Goal: Find specific page/section: Find specific page/section

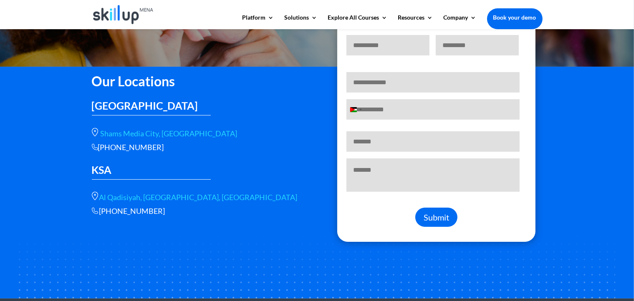
scroll to position [142, 0]
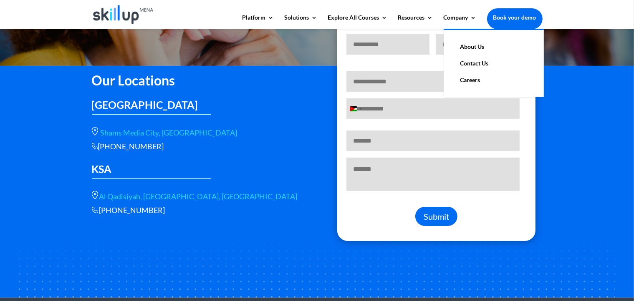
click at [464, 49] on link "About Us" at bounding box center [493, 46] width 83 height 17
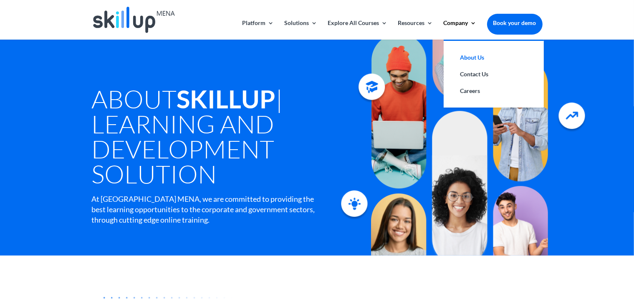
click at [481, 55] on link "About Us" at bounding box center [493, 57] width 83 height 17
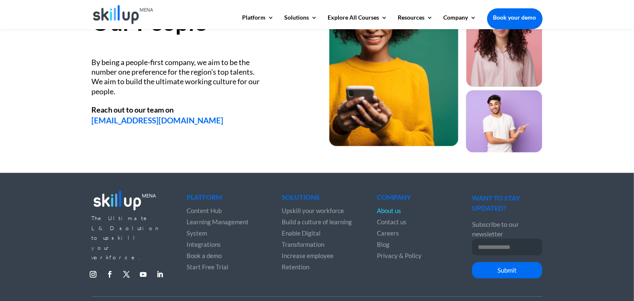
scroll to position [1162, 0]
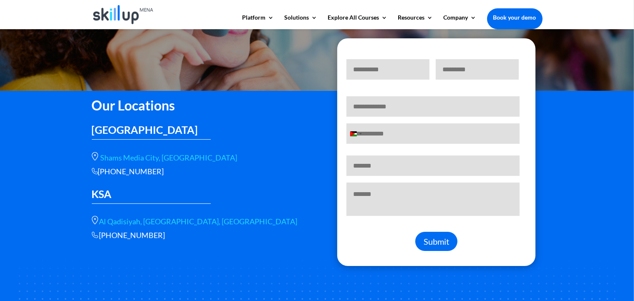
scroll to position [125, 0]
